Goal: Task Accomplishment & Management: Manage account settings

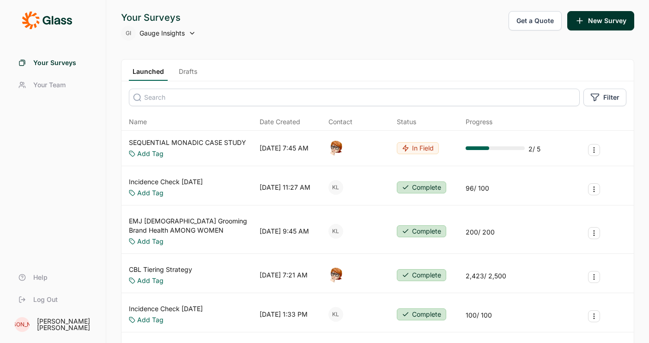
click at [53, 85] on span "Your Team" at bounding box center [49, 84] width 32 height 9
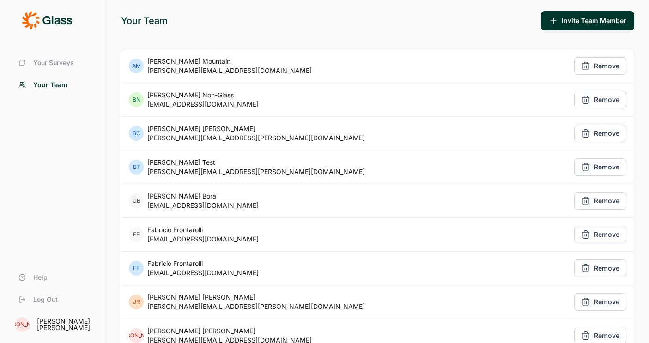
click at [57, 60] on span "Your Surveys" at bounding box center [53, 62] width 41 height 9
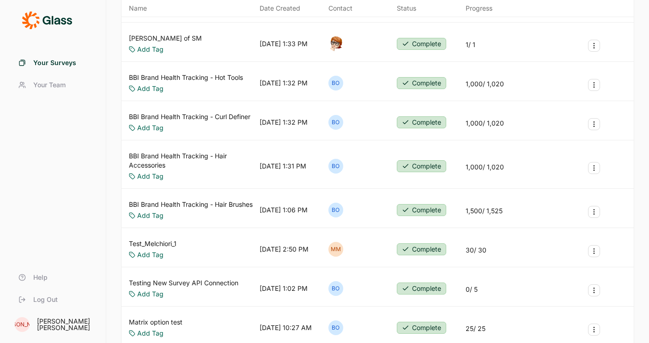
scroll to position [410, 0]
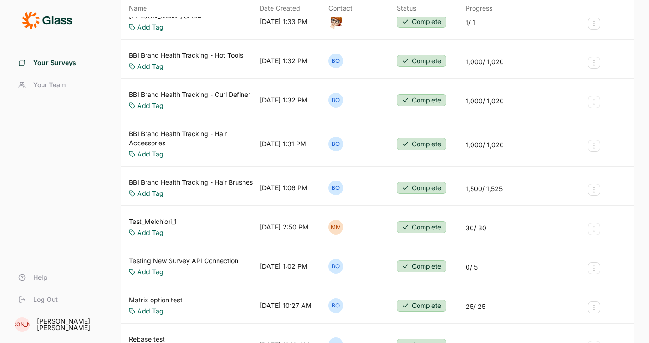
click at [484, 230] on icon "Survey Actions" at bounding box center [593, 228] width 7 height 7
click at [484, 294] on button "Delete Survey" at bounding box center [544, 292] width 104 height 20
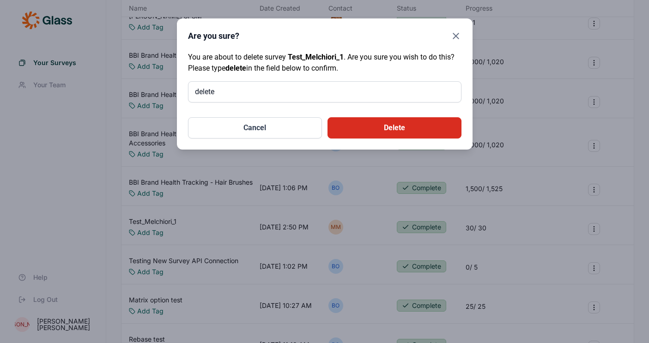
type input "delete"
click at [436, 125] on button "Delete" at bounding box center [394, 127] width 134 height 21
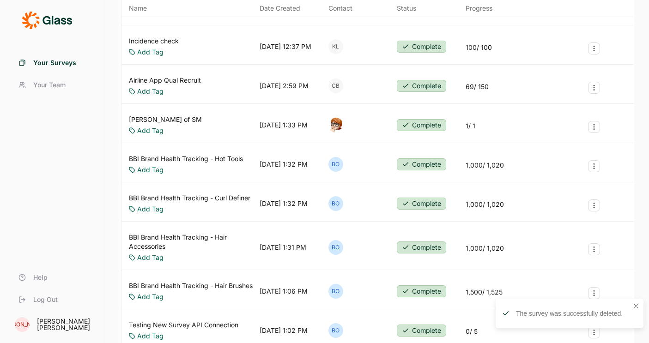
scroll to position [0, 0]
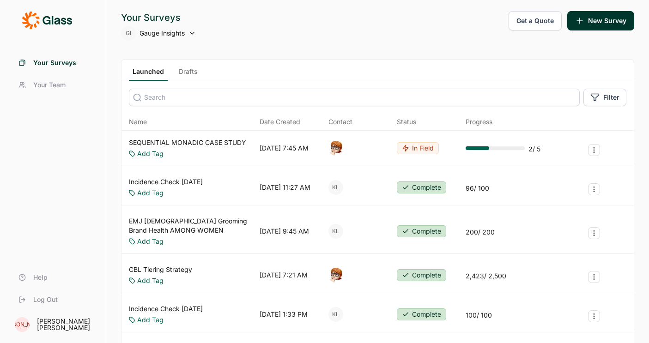
click at [49, 74] on link "Your Team" at bounding box center [53, 85] width 84 height 22
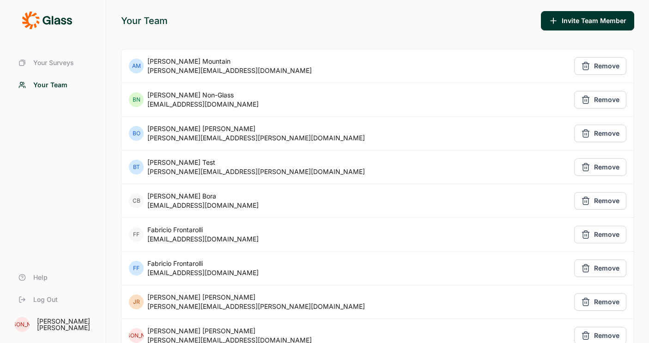
click at [59, 65] on span "Your Surveys" at bounding box center [53, 62] width 41 height 9
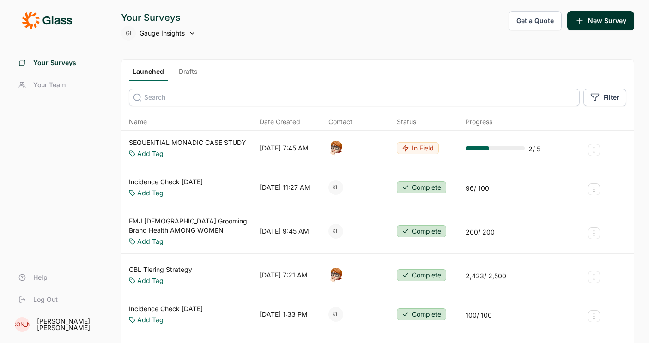
click at [167, 34] on span "Gauge Insights" at bounding box center [161, 33] width 45 height 9
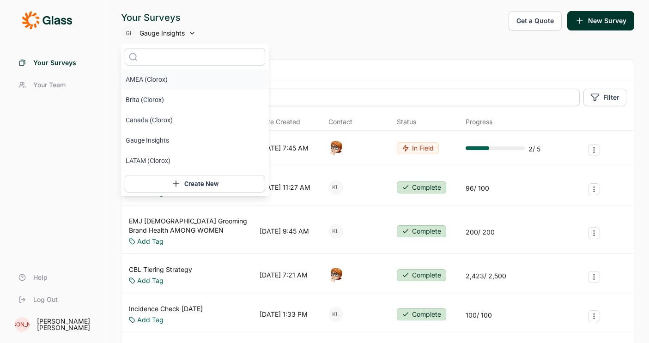
click at [172, 82] on li "AMEA (Clorox)" at bounding box center [195, 79] width 148 height 20
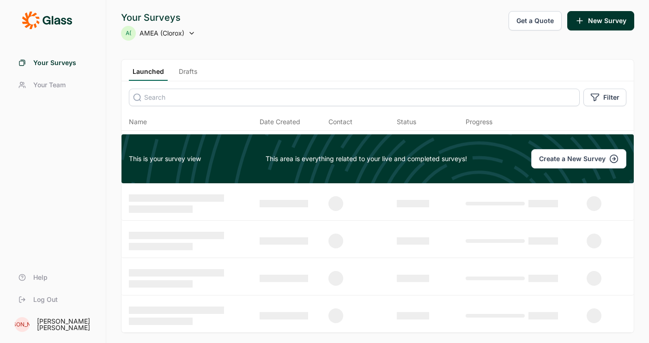
click at [177, 27] on div "A( AMEA (Clorox)" at bounding box center [158, 33] width 74 height 15
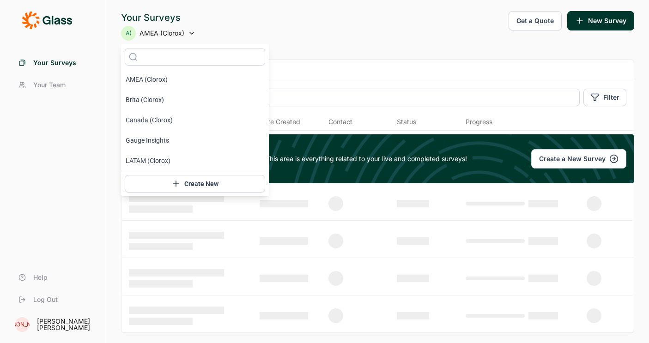
click at [160, 36] on span "AMEA (Clorox)" at bounding box center [161, 33] width 45 height 9
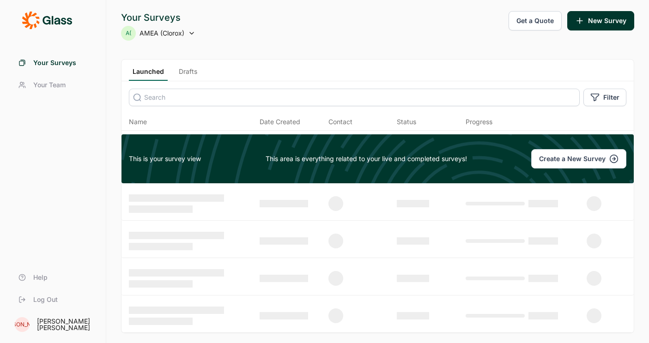
click at [54, 83] on span "Your Team" at bounding box center [49, 84] width 32 height 9
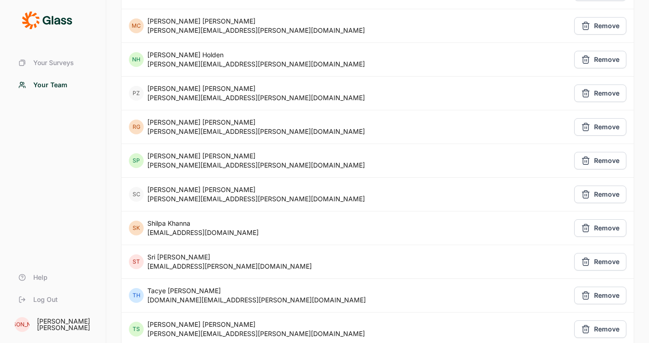
scroll to position [844, 0]
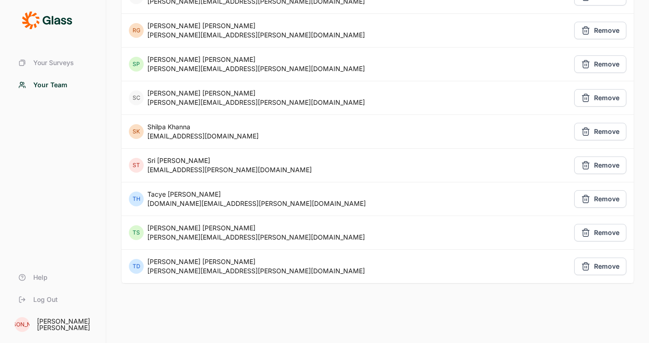
click at [70, 69] on link "Your Surveys" at bounding box center [53, 63] width 84 height 22
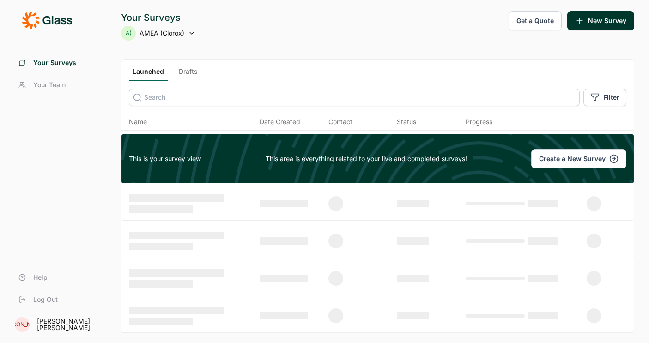
click at [191, 33] on use at bounding box center [192, 33] width 4 height 2
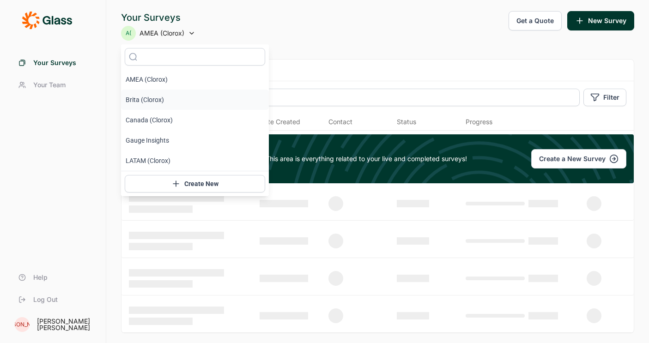
scroll to position [53, 0]
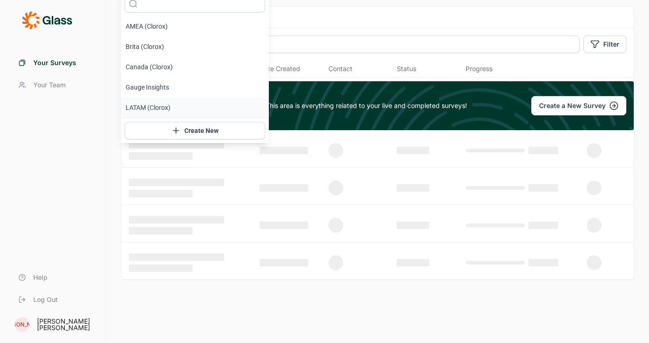
click at [165, 96] on li "Gauge Insights" at bounding box center [195, 87] width 148 height 20
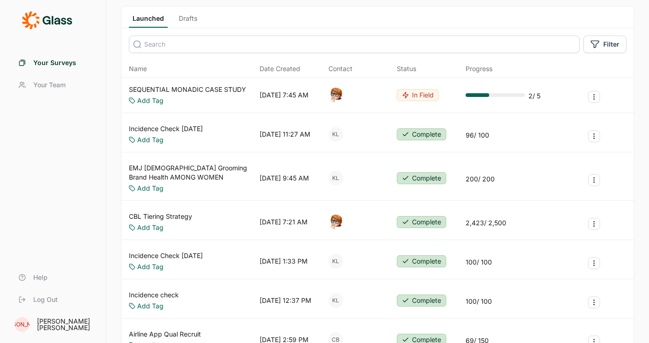
scroll to position [0, 0]
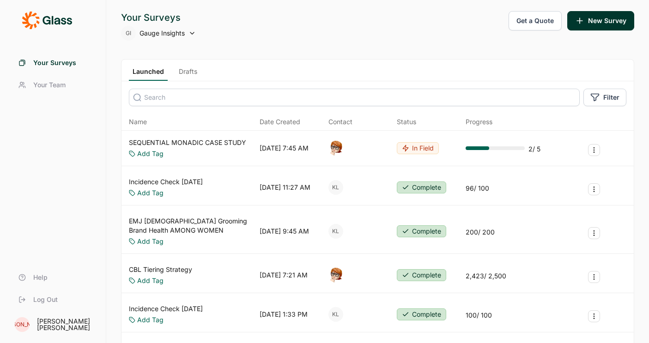
click at [174, 30] on span "Gauge Insights" at bounding box center [161, 33] width 45 height 9
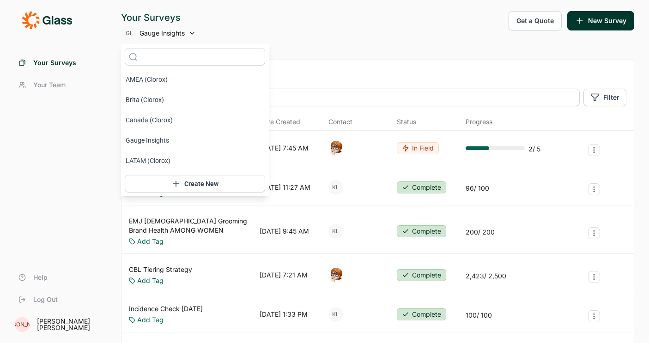
click at [66, 245] on div "Your Surveys Your Team Help Log Out" at bounding box center [53, 181] width 84 height 259
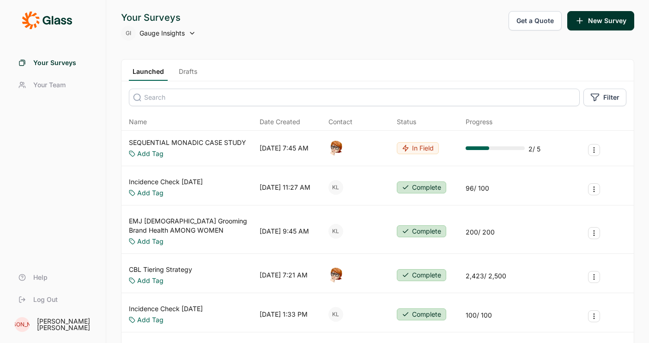
click at [56, 96] on div "Your Surveys Your Team Help Log Out" at bounding box center [53, 181] width 84 height 259
click at [56, 80] on span "Your Team" at bounding box center [49, 84] width 32 height 9
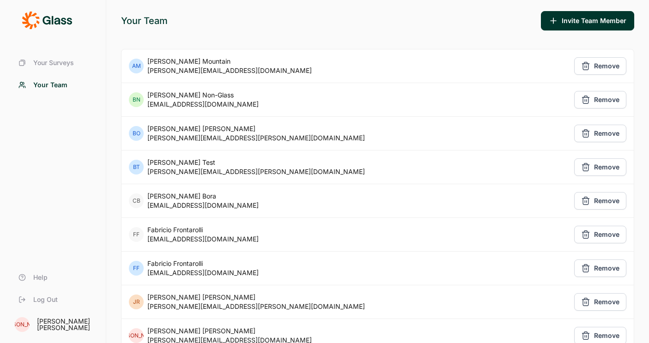
click at [66, 59] on span "Your Surveys" at bounding box center [53, 62] width 41 height 9
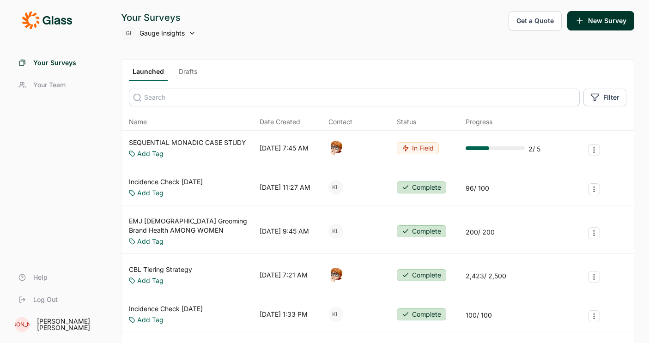
click at [178, 35] on span "Gauge Insights" at bounding box center [161, 33] width 45 height 9
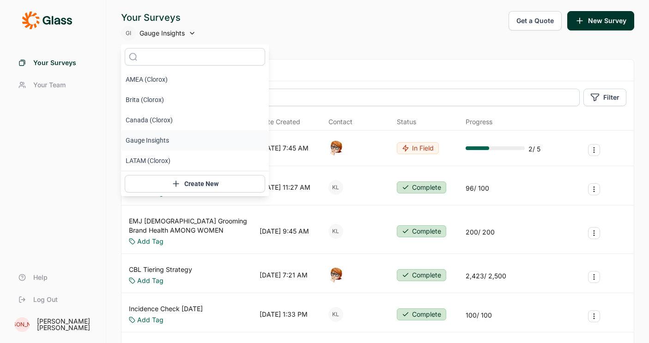
click at [249, 24] on div "Your Surveys GI Gauge Insights Get a Quote New Survey" at bounding box center [377, 26] width 513 height 30
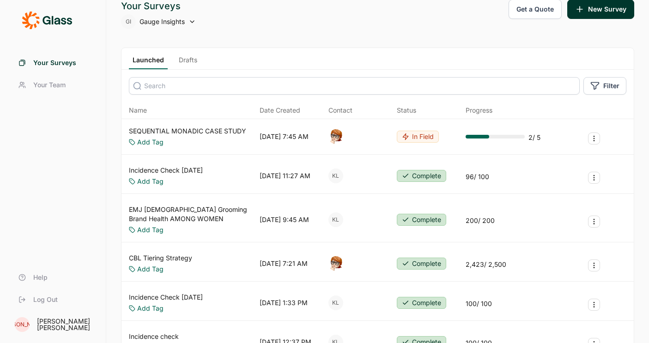
scroll to position [13, 0]
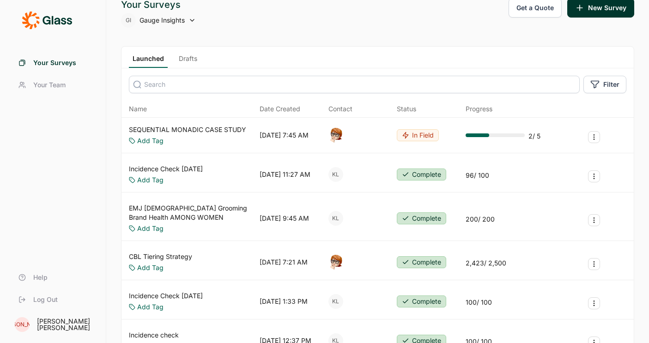
click at [197, 129] on link "SEQUENTIAL MONADIC CASE STUDY" at bounding box center [187, 129] width 117 height 9
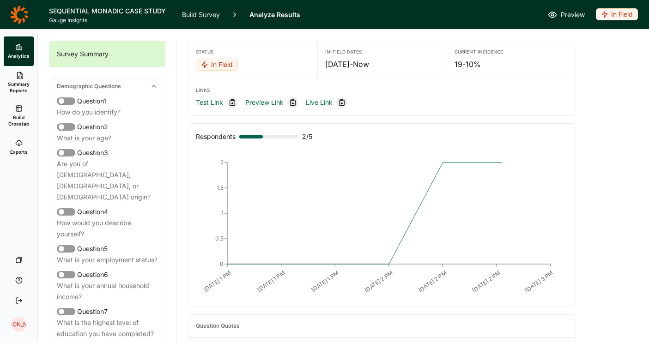
click at [25, 15] on icon at bounding box center [19, 15] width 18 height 18
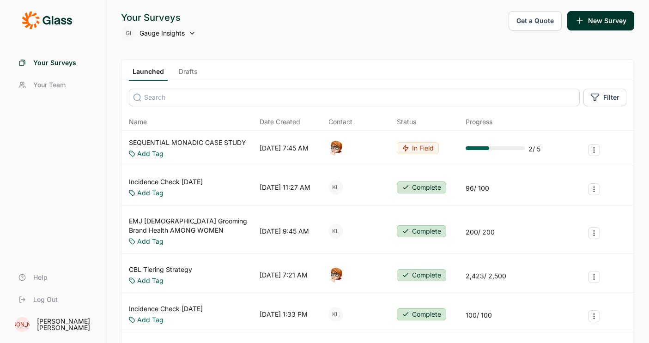
click at [607, 24] on button "New Survey" at bounding box center [600, 20] width 67 height 19
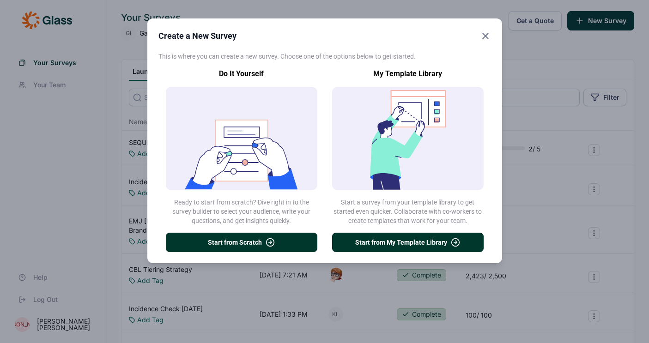
click at [480, 25] on div "Create a New Survey This is where you can create a new survey. Choose one of th…" at bounding box center [324, 140] width 355 height 245
click at [483, 29] on div "Create a New Survey This is where you can create a new survey. Choose one of th…" at bounding box center [324, 140] width 355 height 245
click at [483, 35] on icon "Close" at bounding box center [485, 35] width 11 height 11
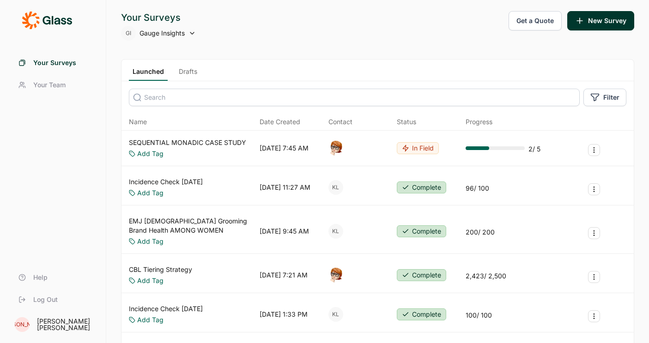
click at [187, 75] on link "Drafts" at bounding box center [188, 74] width 26 height 14
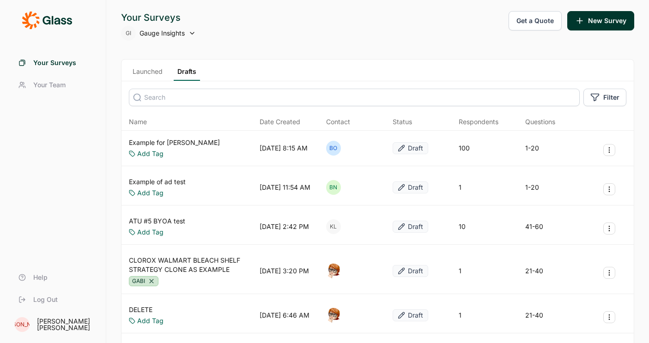
click at [185, 139] on link "Example for [PERSON_NAME]" at bounding box center [174, 142] width 91 height 9
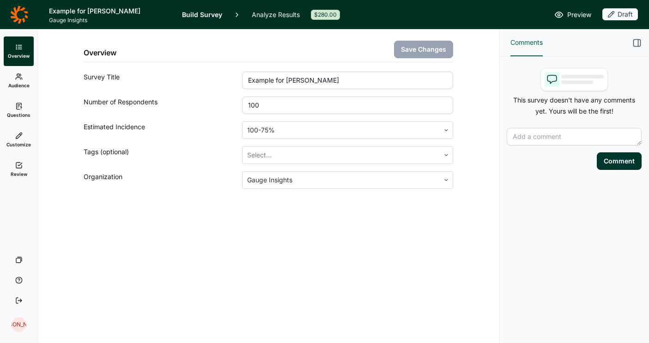
click at [29, 121] on link "Questions" at bounding box center [19, 111] width 30 height 30
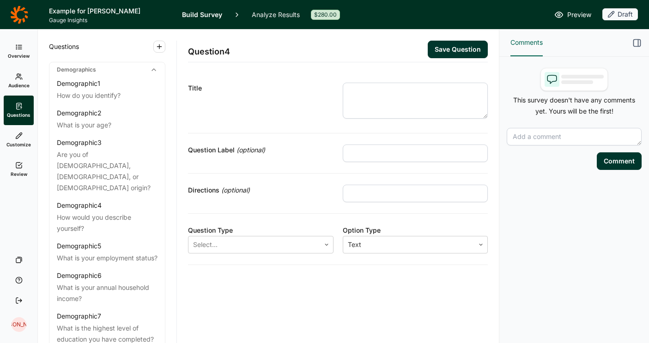
click at [24, 73] on link "Audience" at bounding box center [19, 81] width 30 height 30
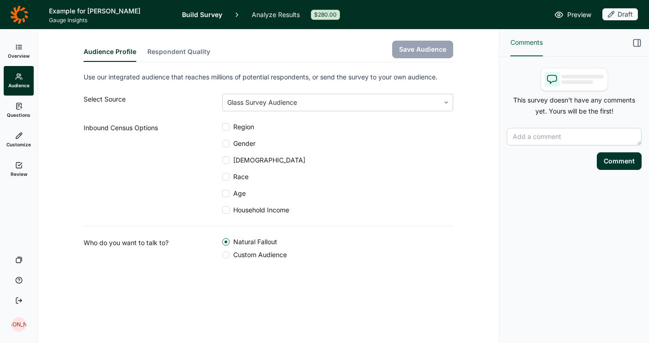
click at [20, 46] on icon at bounding box center [18, 46] width 7 height 7
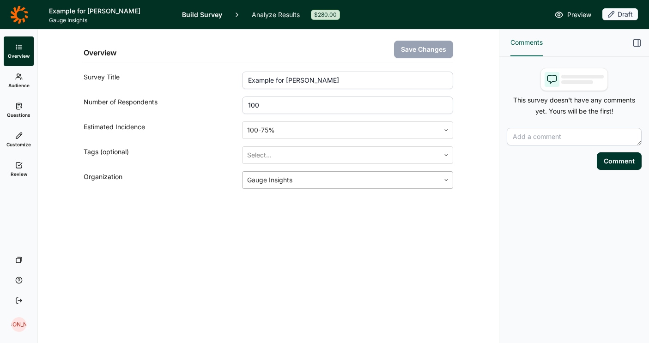
click at [313, 185] on div at bounding box center [341, 180] width 188 height 13
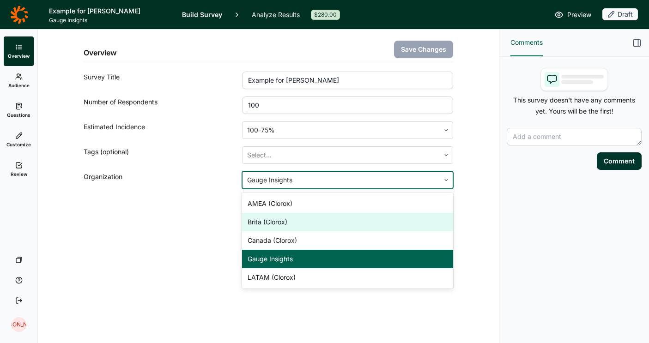
click at [183, 214] on div "Overview Save Changes Survey Title Example for [PERSON_NAME] Number of Responde…" at bounding box center [268, 132] width 439 height 204
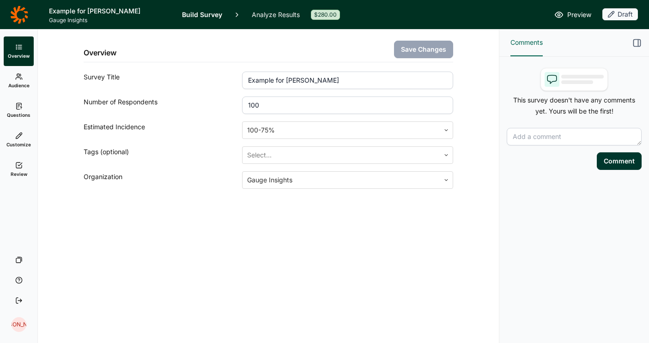
click at [19, 4] on link at bounding box center [19, 15] width 38 height 26
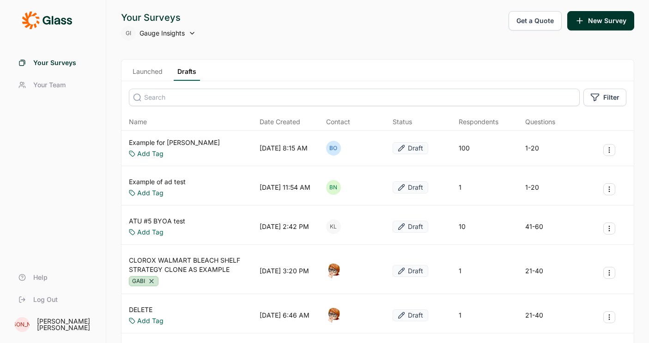
click at [72, 322] on div "[PERSON_NAME]" at bounding box center [66, 324] width 58 height 13
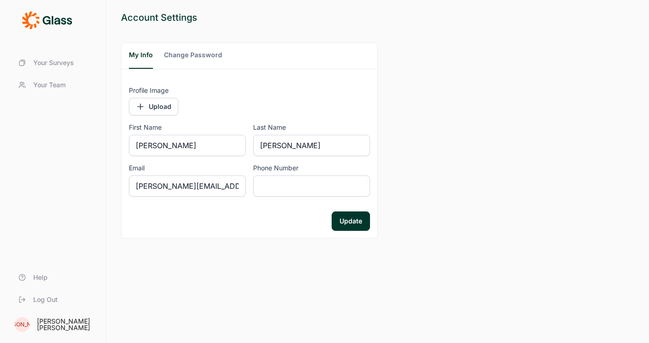
click at [64, 61] on span "Your Surveys" at bounding box center [53, 62] width 41 height 9
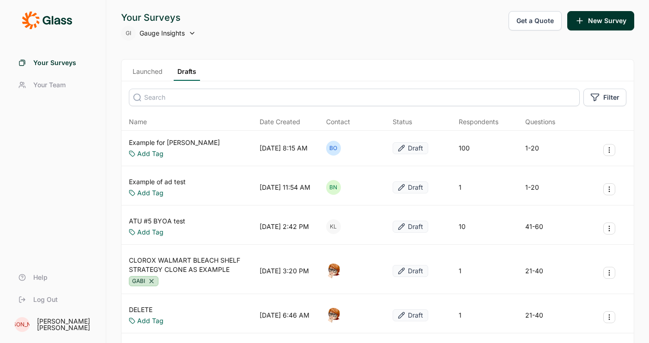
click at [49, 80] on span "Your Team" at bounding box center [49, 84] width 32 height 9
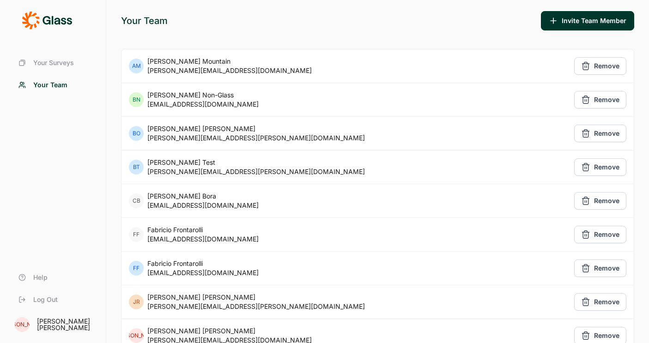
click at [43, 57] on link "Your Surveys" at bounding box center [53, 63] width 84 height 22
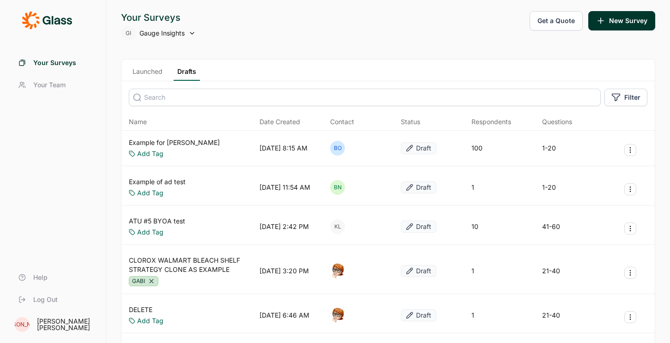
click at [47, 71] on link "Your Surveys" at bounding box center [53, 63] width 84 height 22
